Goal: Information Seeking & Learning: Learn about a topic

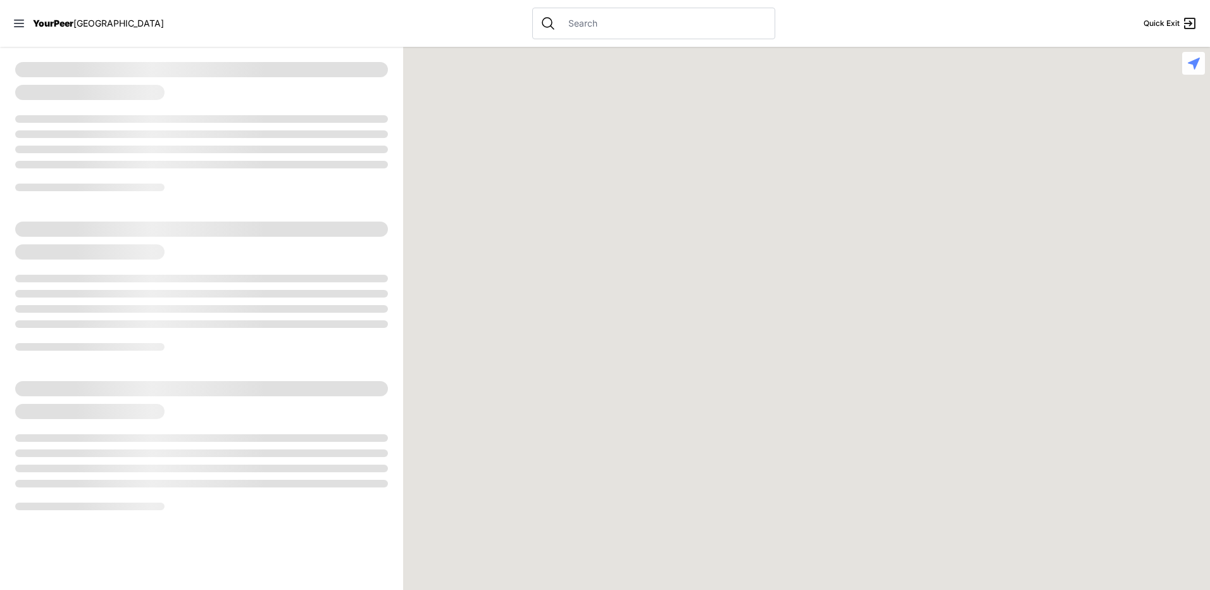
select select "recentlyUpdated"
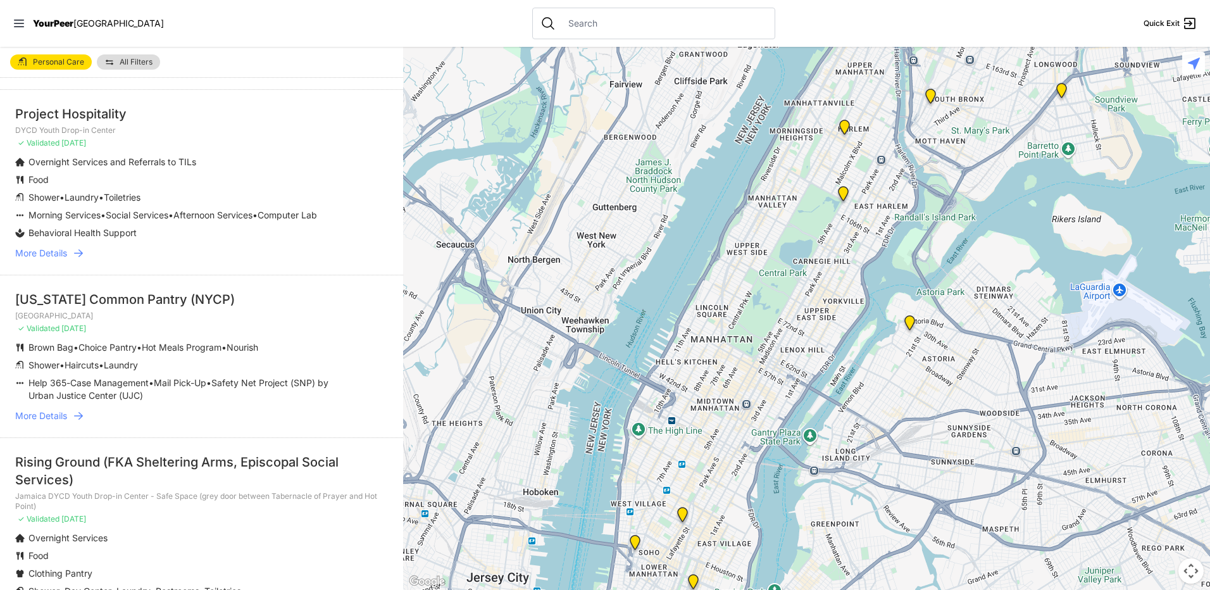
scroll to position [63, 0]
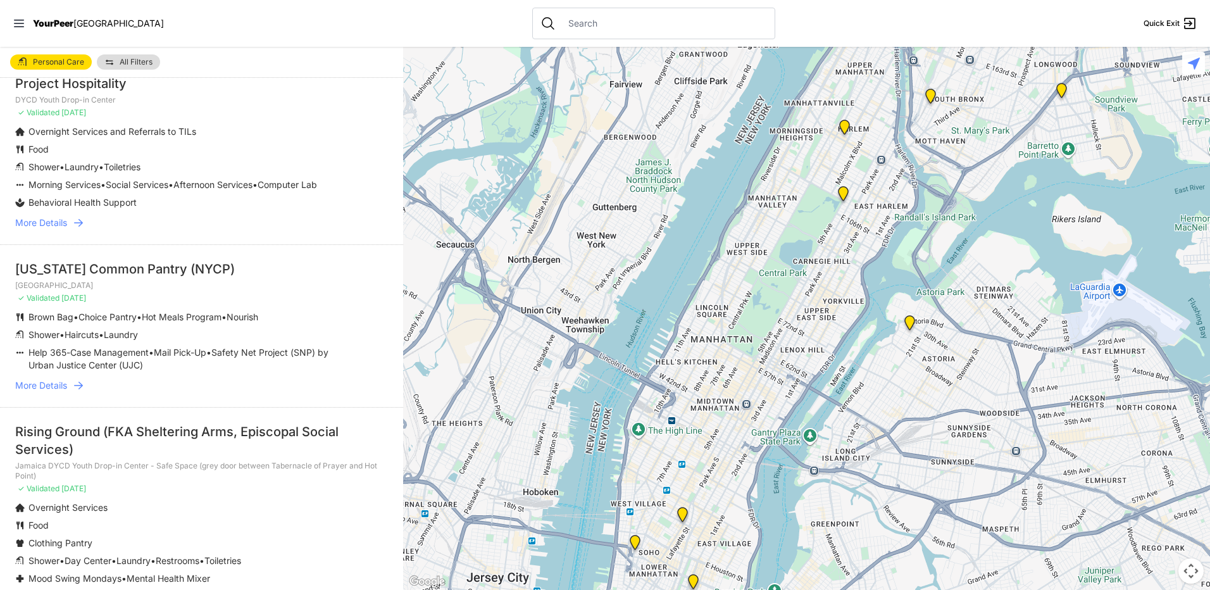
click at [838, 193] on img "Manhattan" at bounding box center [844, 196] width 16 height 20
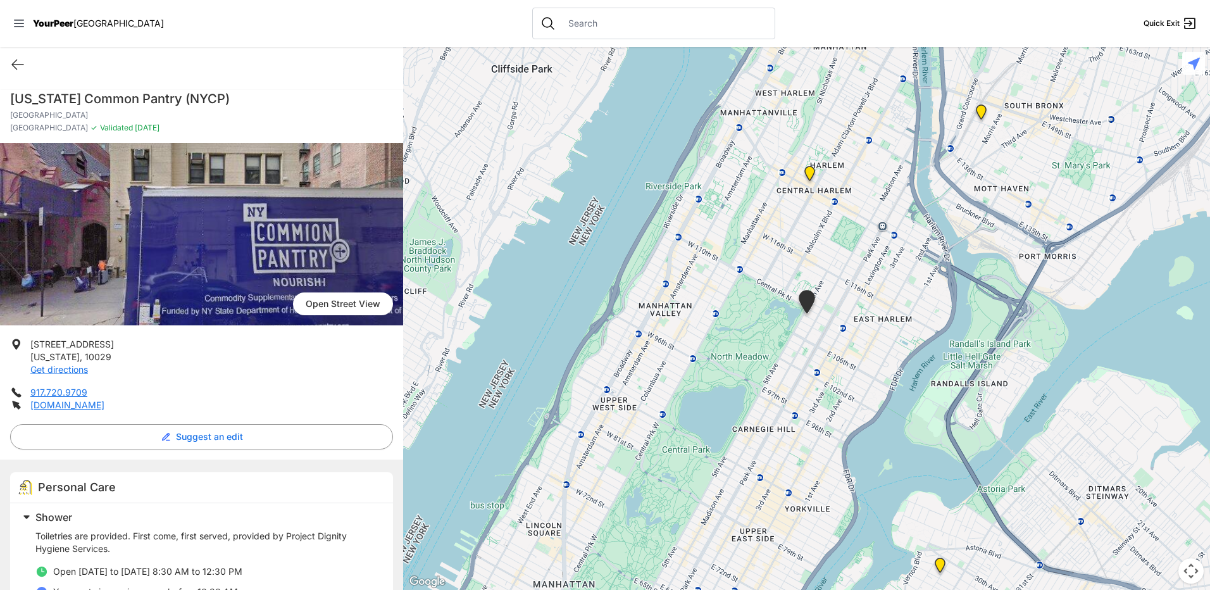
click at [804, 182] on img "Uptown/Harlem DYCD Youth Drop-in Center" at bounding box center [810, 176] width 16 height 20
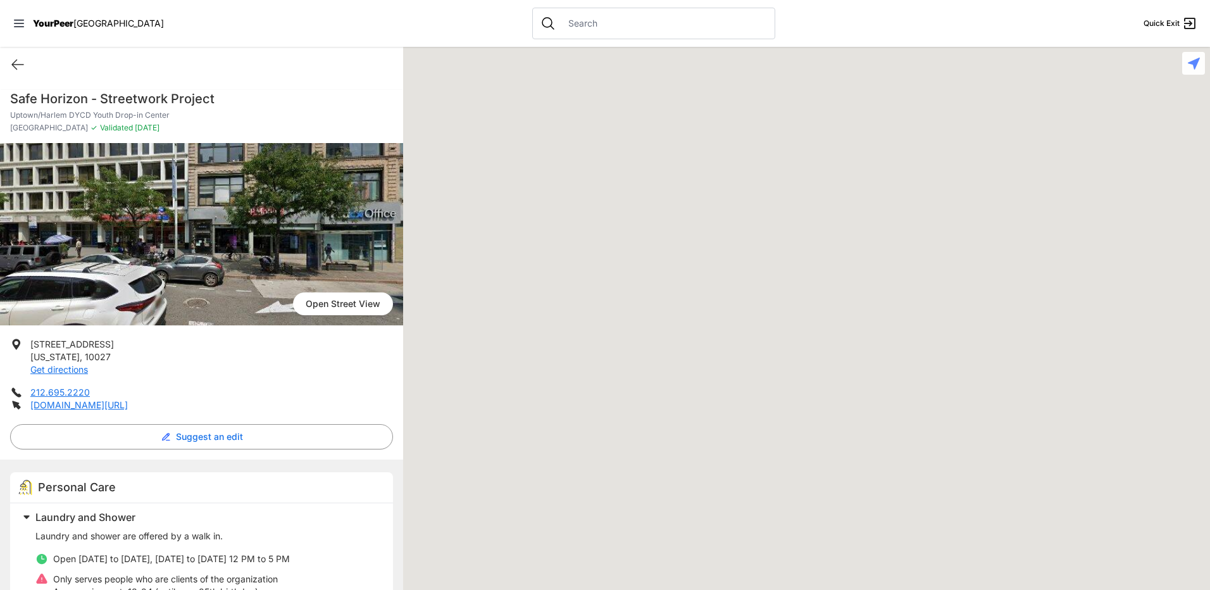
click at [810, 172] on div at bounding box center [806, 318] width 807 height 543
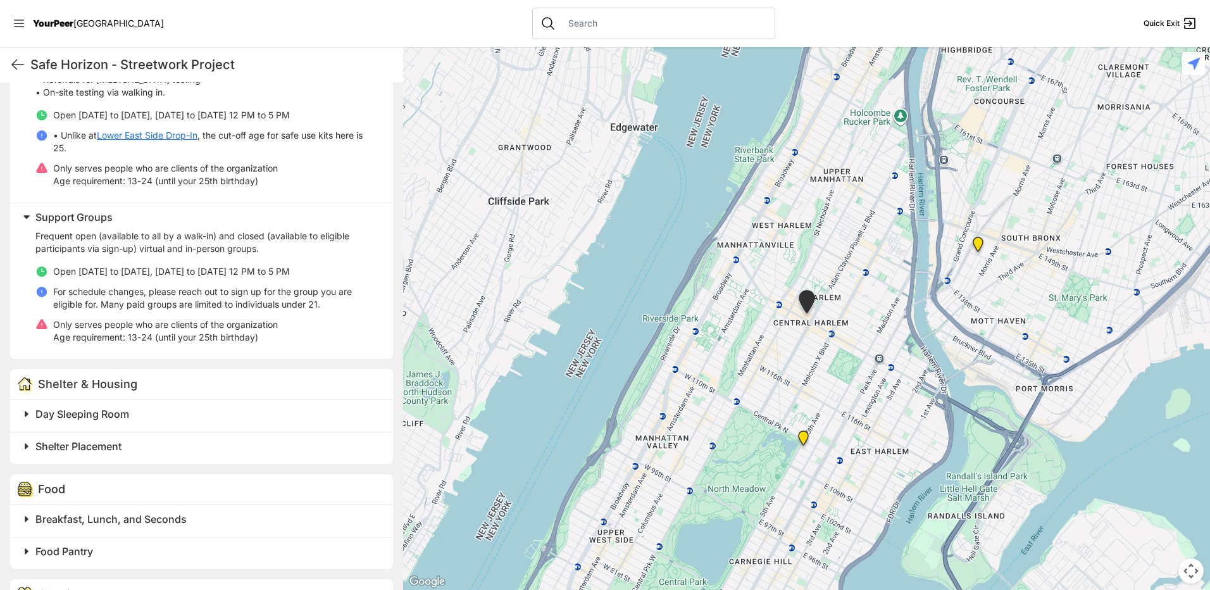
scroll to position [253, 0]
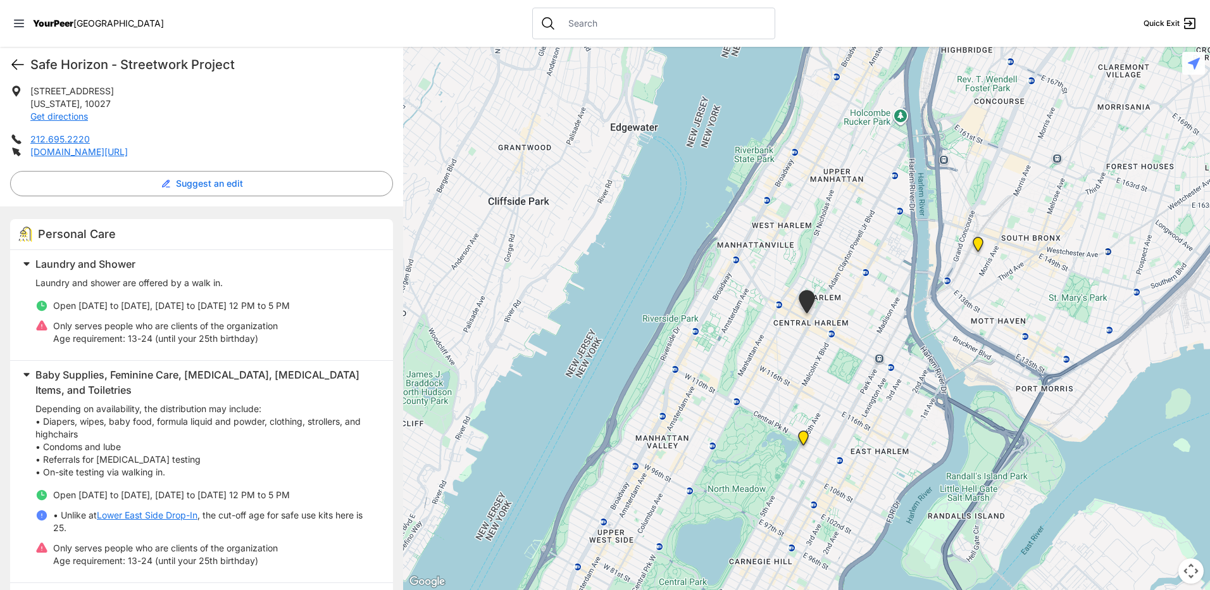
click at [20, 68] on icon at bounding box center [17, 64] width 15 height 15
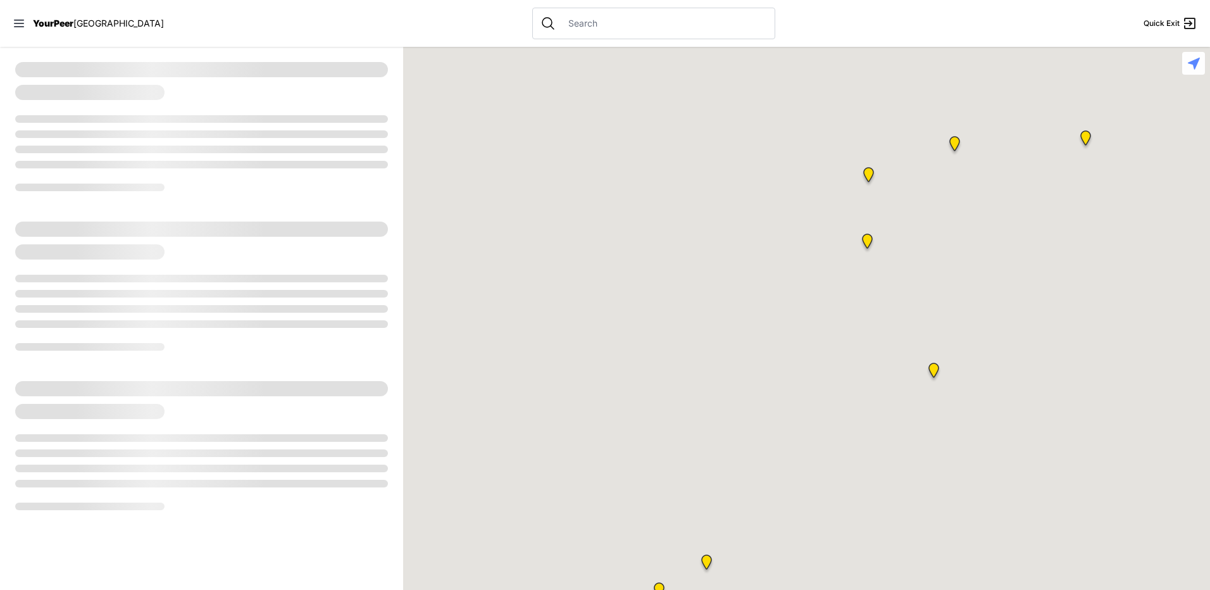
select select "recentlyUpdated"
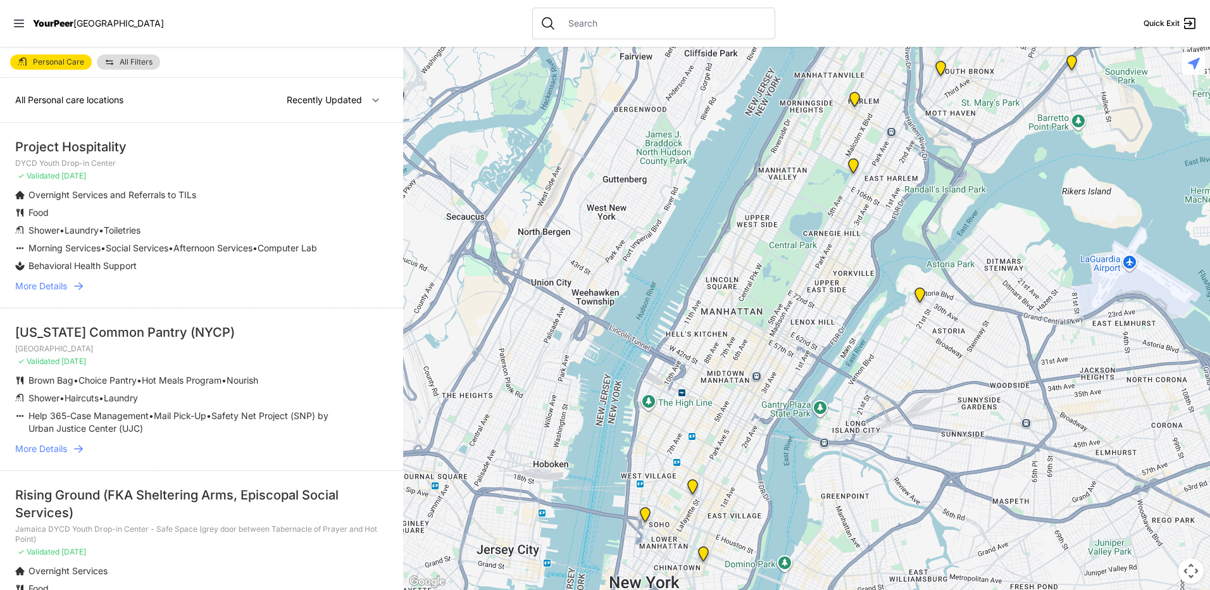
drag, startPoint x: 850, startPoint y: 384, endPoint x: 833, endPoint y: 311, distance: 75.5
click at [833, 311] on div at bounding box center [806, 318] width 807 height 543
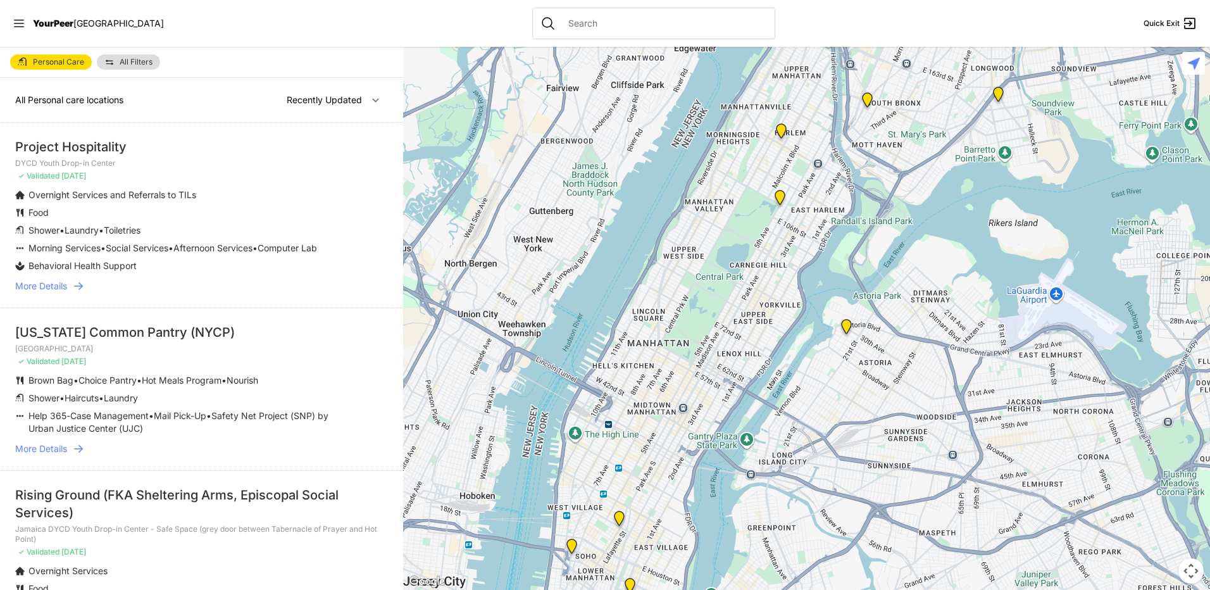
drag, startPoint x: 810, startPoint y: 327, endPoint x: 739, endPoint y: 334, distance: 70.6
click at [739, 334] on div at bounding box center [806, 318] width 807 height 543
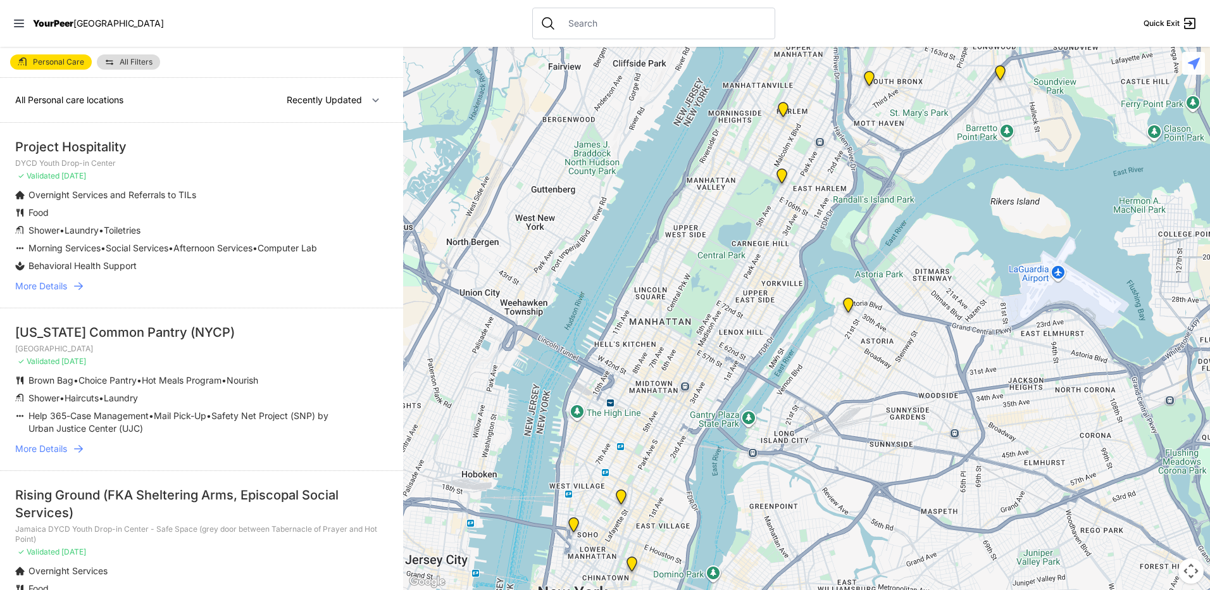
click at [623, 493] on img "Harvey Milk High School" at bounding box center [621, 499] width 16 height 20
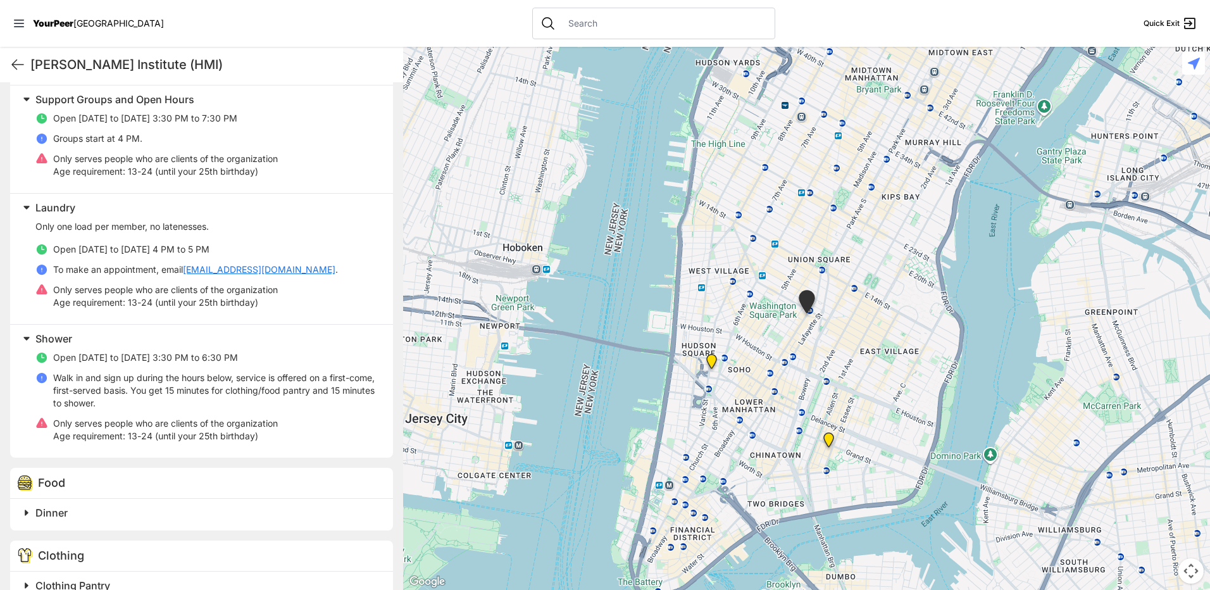
scroll to position [506, 0]
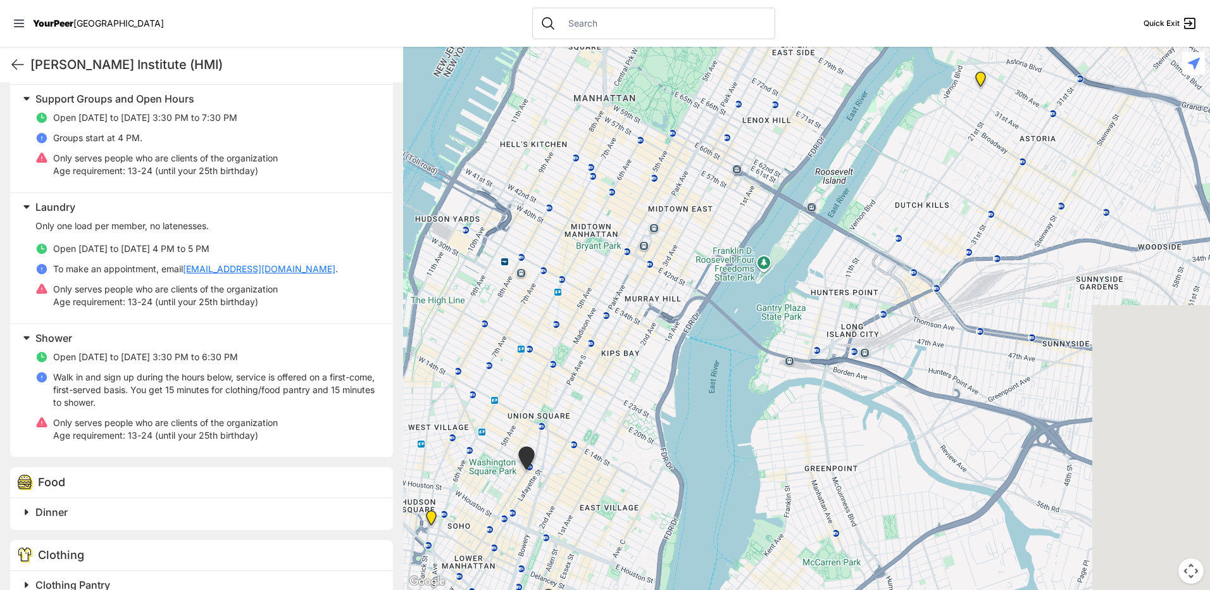
drag, startPoint x: 926, startPoint y: 219, endPoint x: 558, endPoint y: 511, distance: 469.1
click at [558, 511] on div at bounding box center [806, 318] width 807 height 543
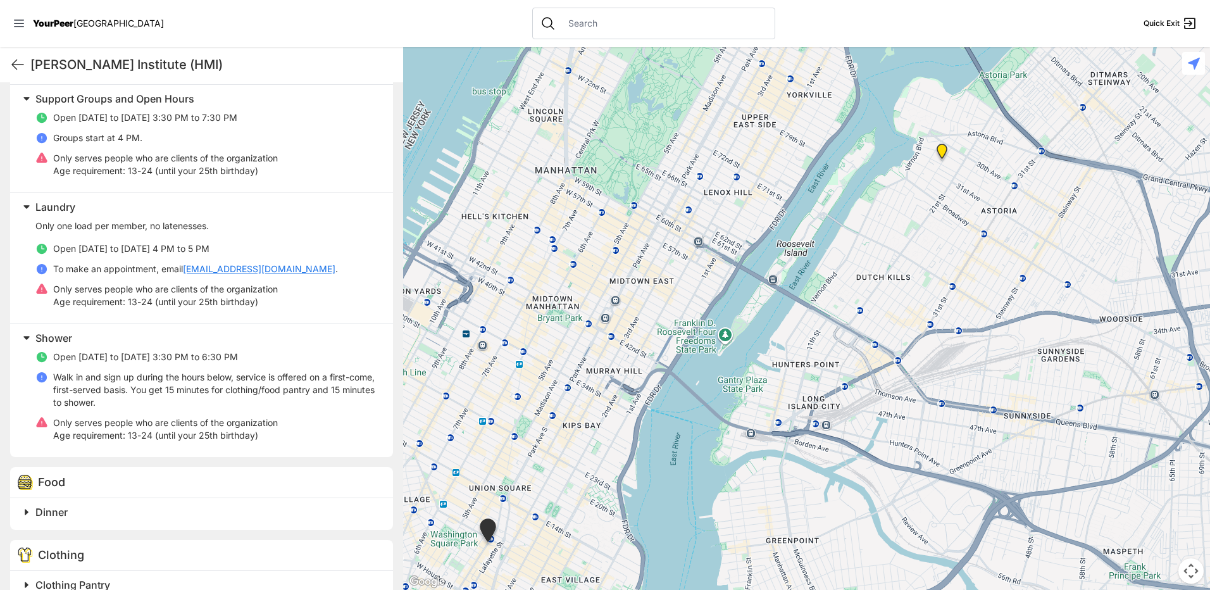
click at [945, 156] on img at bounding box center [942, 154] width 16 height 20
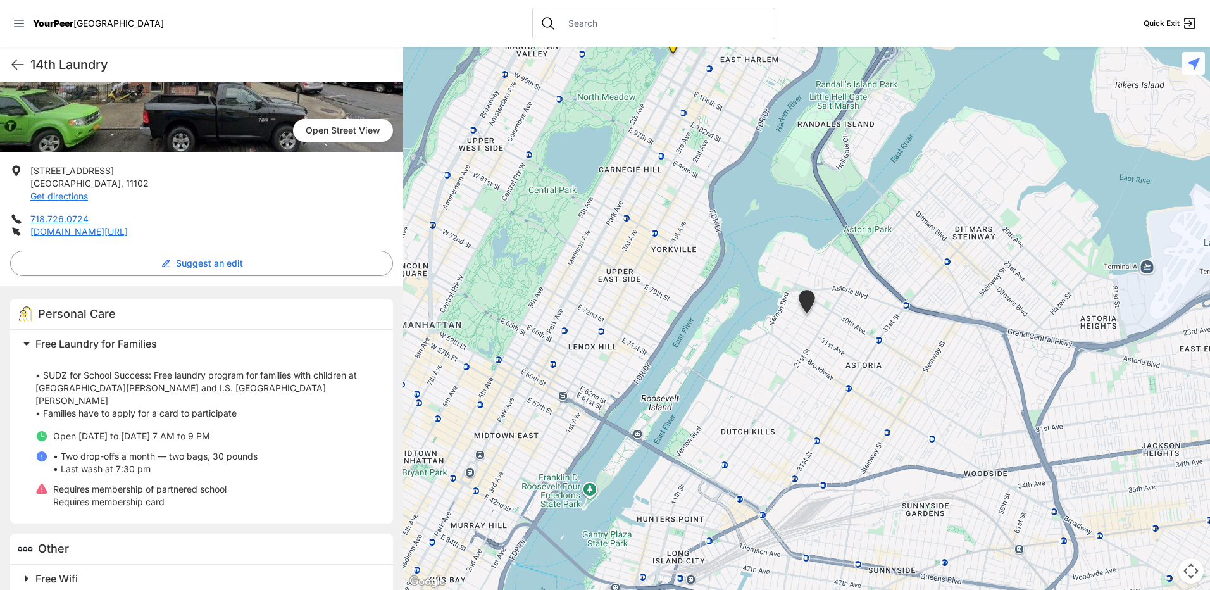
scroll to position [180, 0]
